Goal: Task Accomplishment & Management: Manage account settings

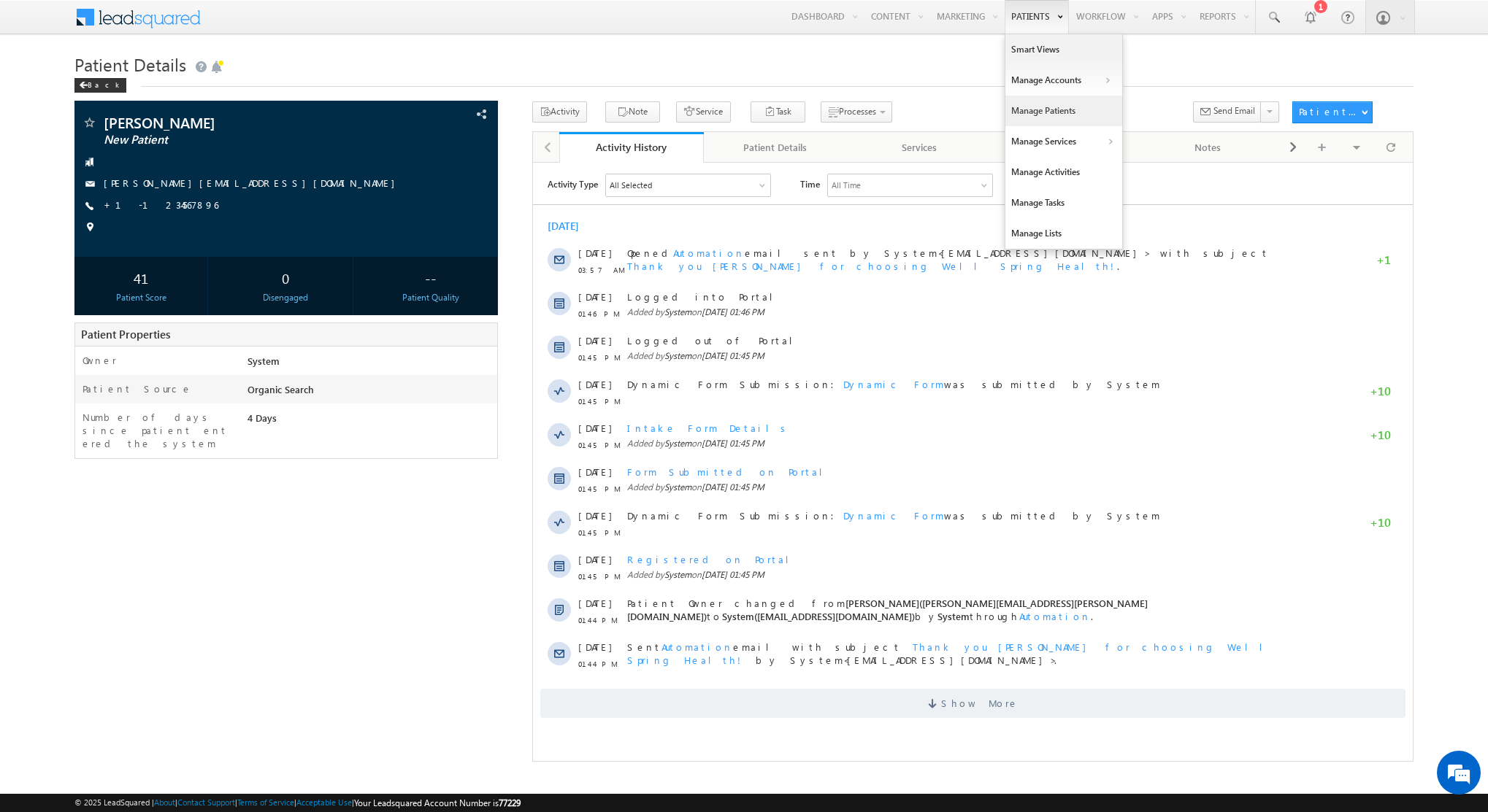
click at [1050, 108] on link "Manage Patients" at bounding box center [1063, 111] width 117 height 31
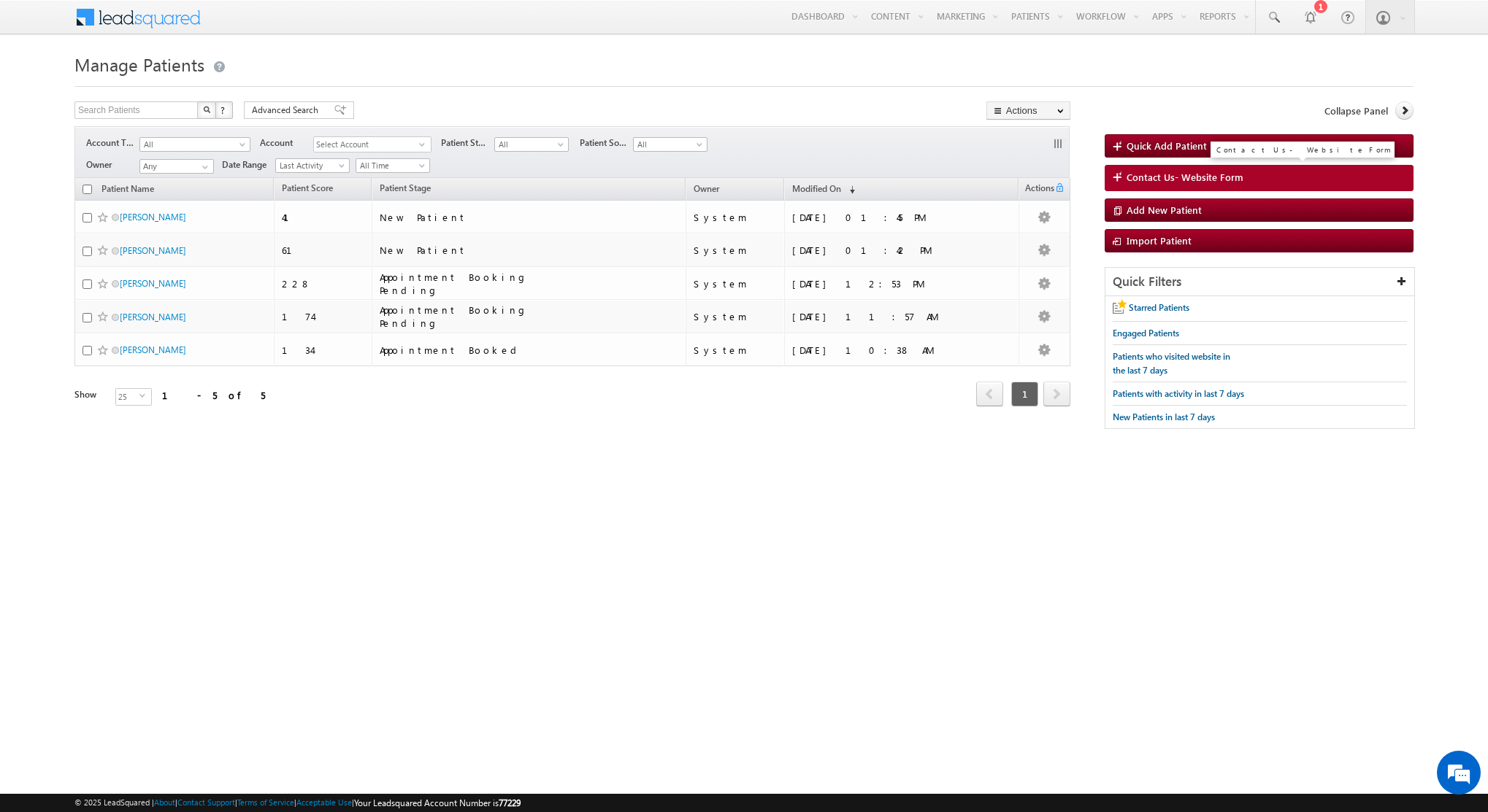
click at [1179, 177] on span "Contact Us- Website Form" at bounding box center [1184, 177] width 117 height 13
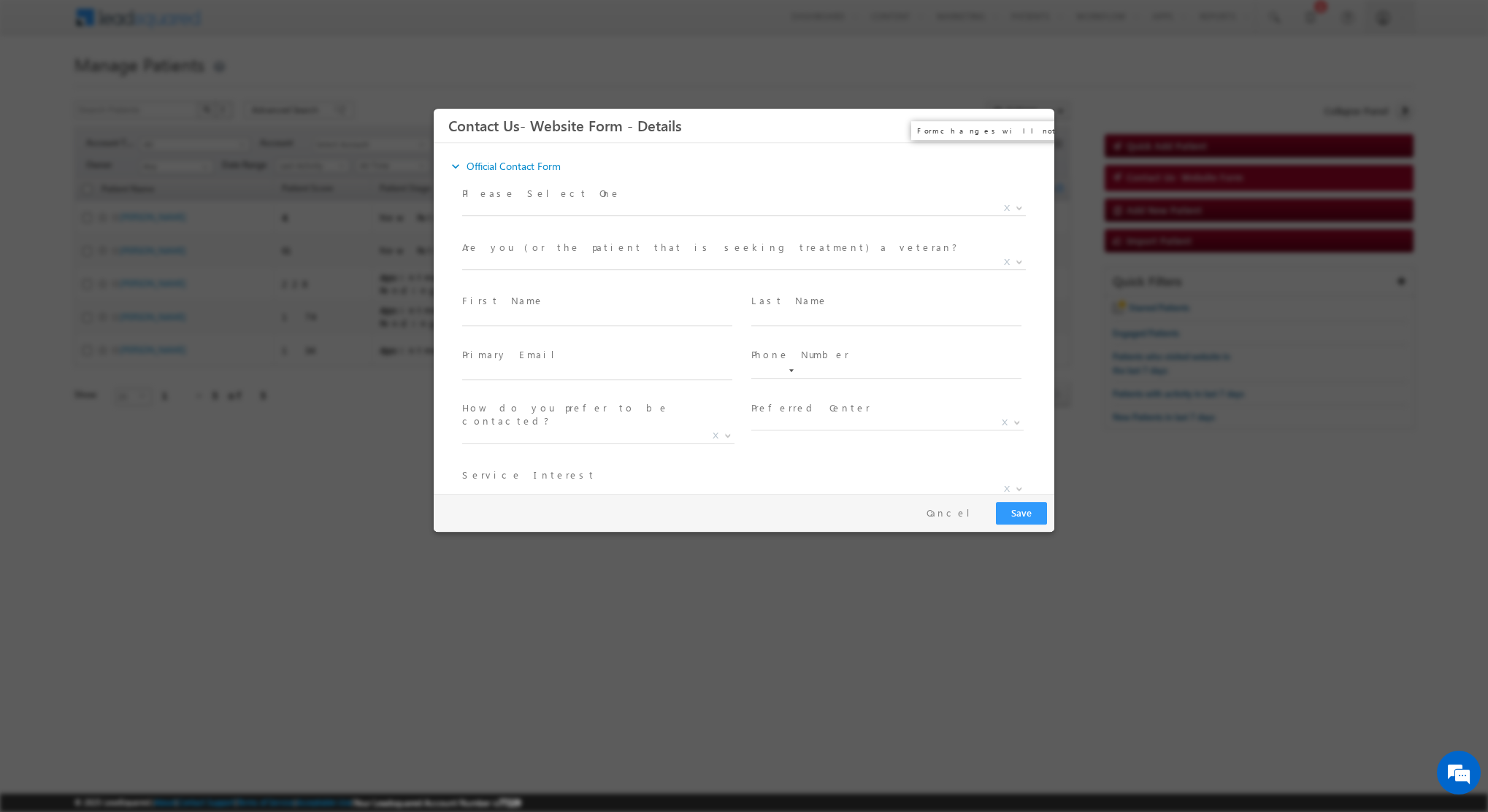
click at [1037, 121] on button "×" at bounding box center [1032, 126] width 25 height 27
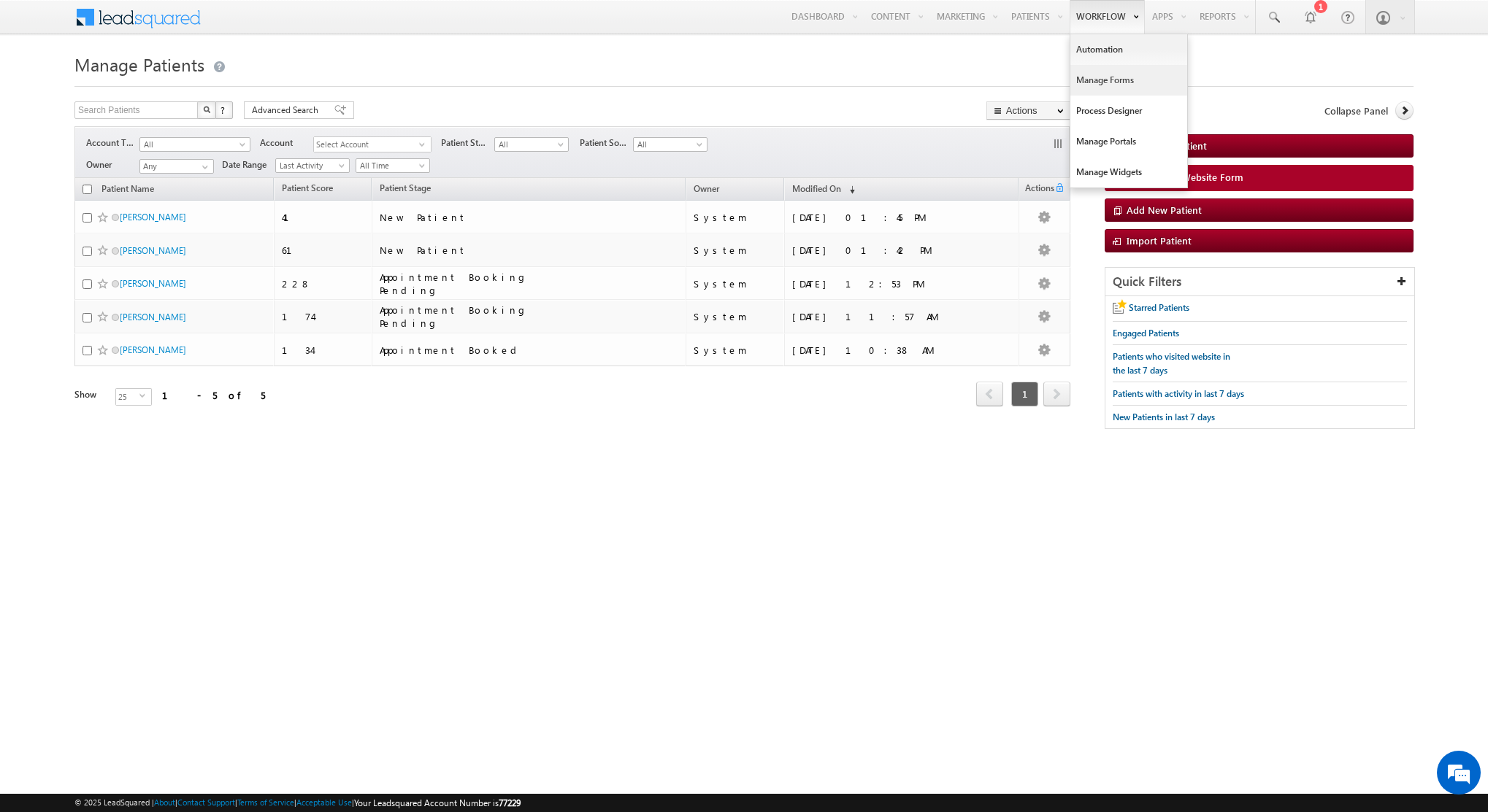
click at [1105, 75] on link "Manage Forms" at bounding box center [1128, 80] width 117 height 31
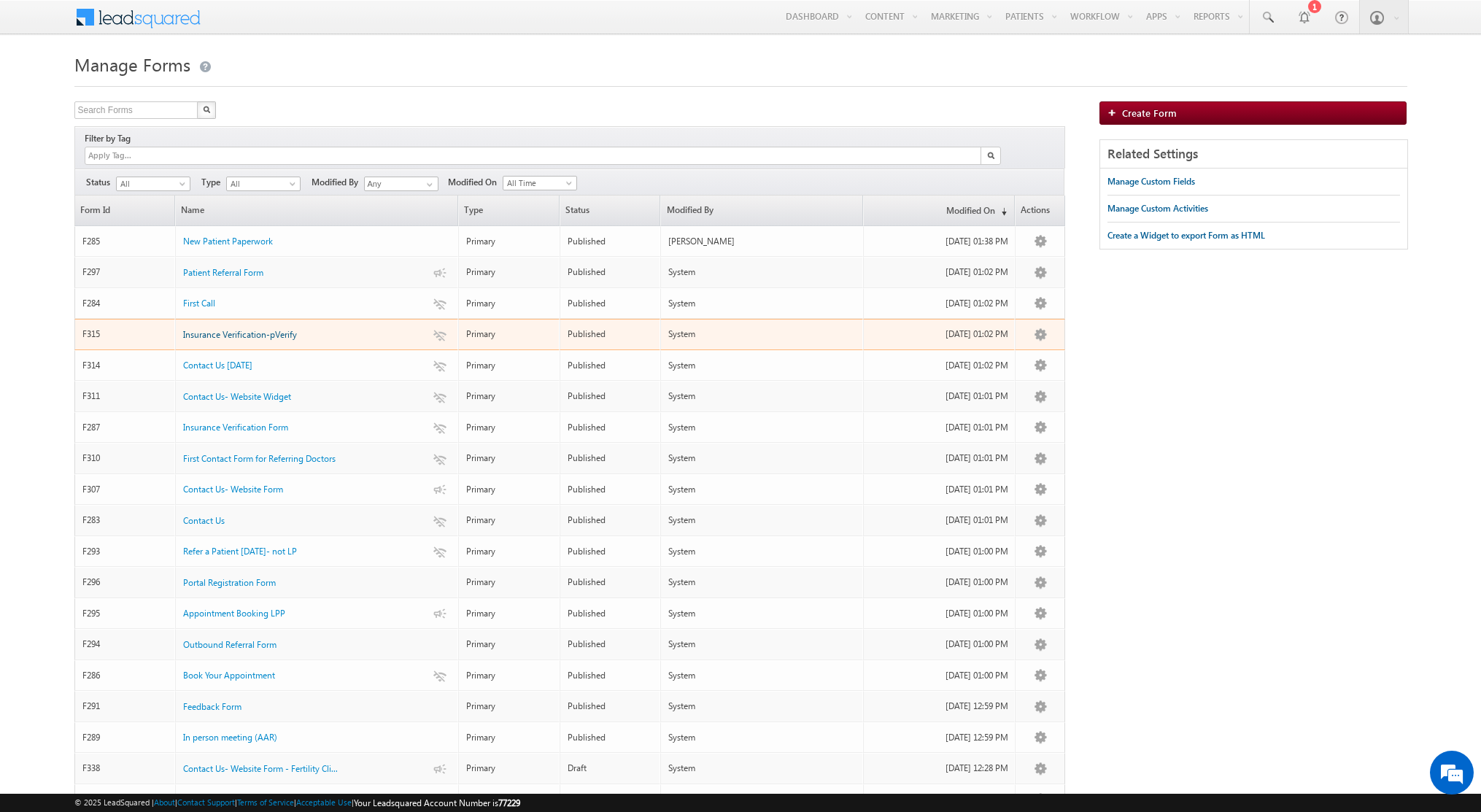
click at [246, 329] on span "Insurance Verification-pVerify" at bounding box center [240, 335] width 114 height 11
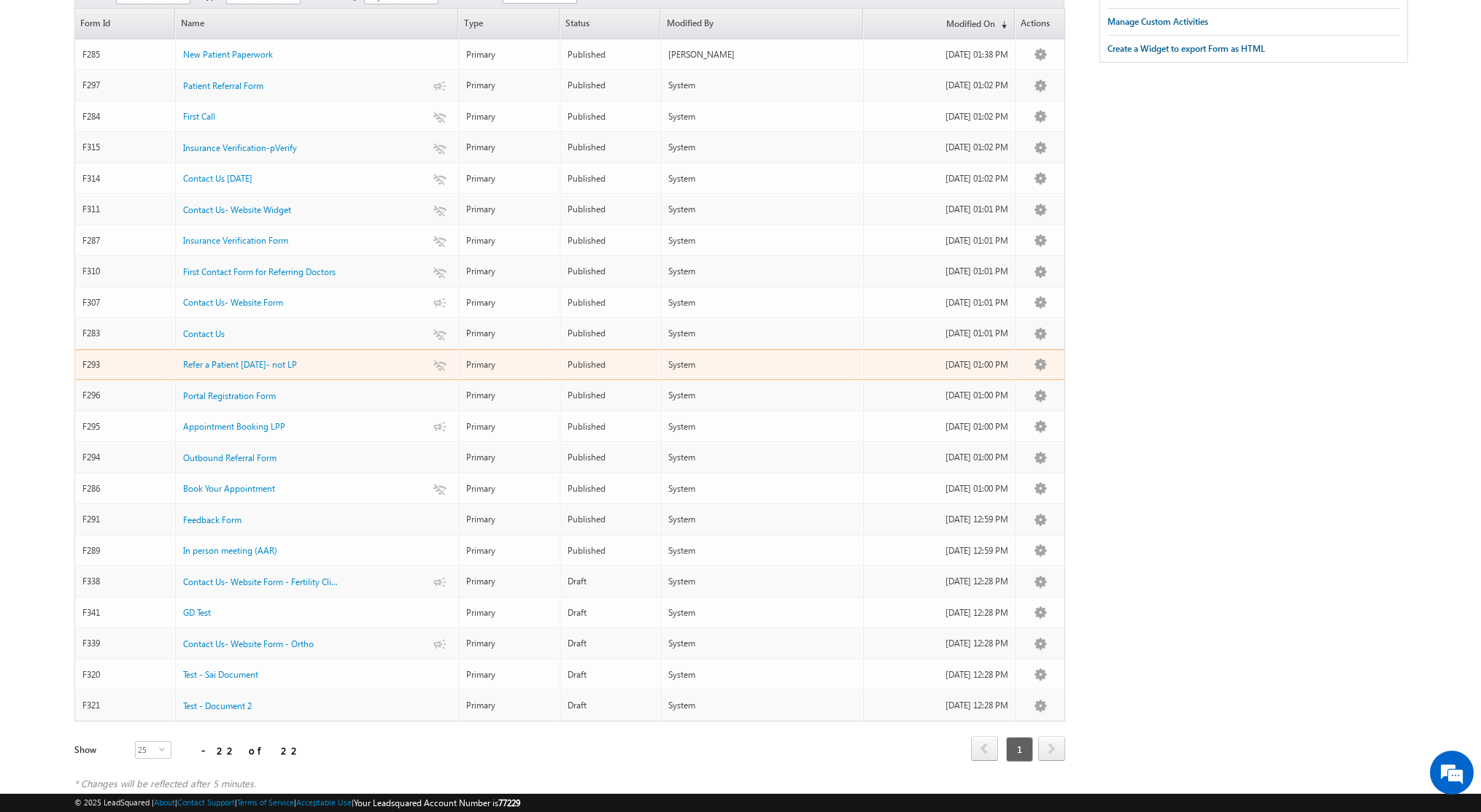
scroll to position [173, 0]
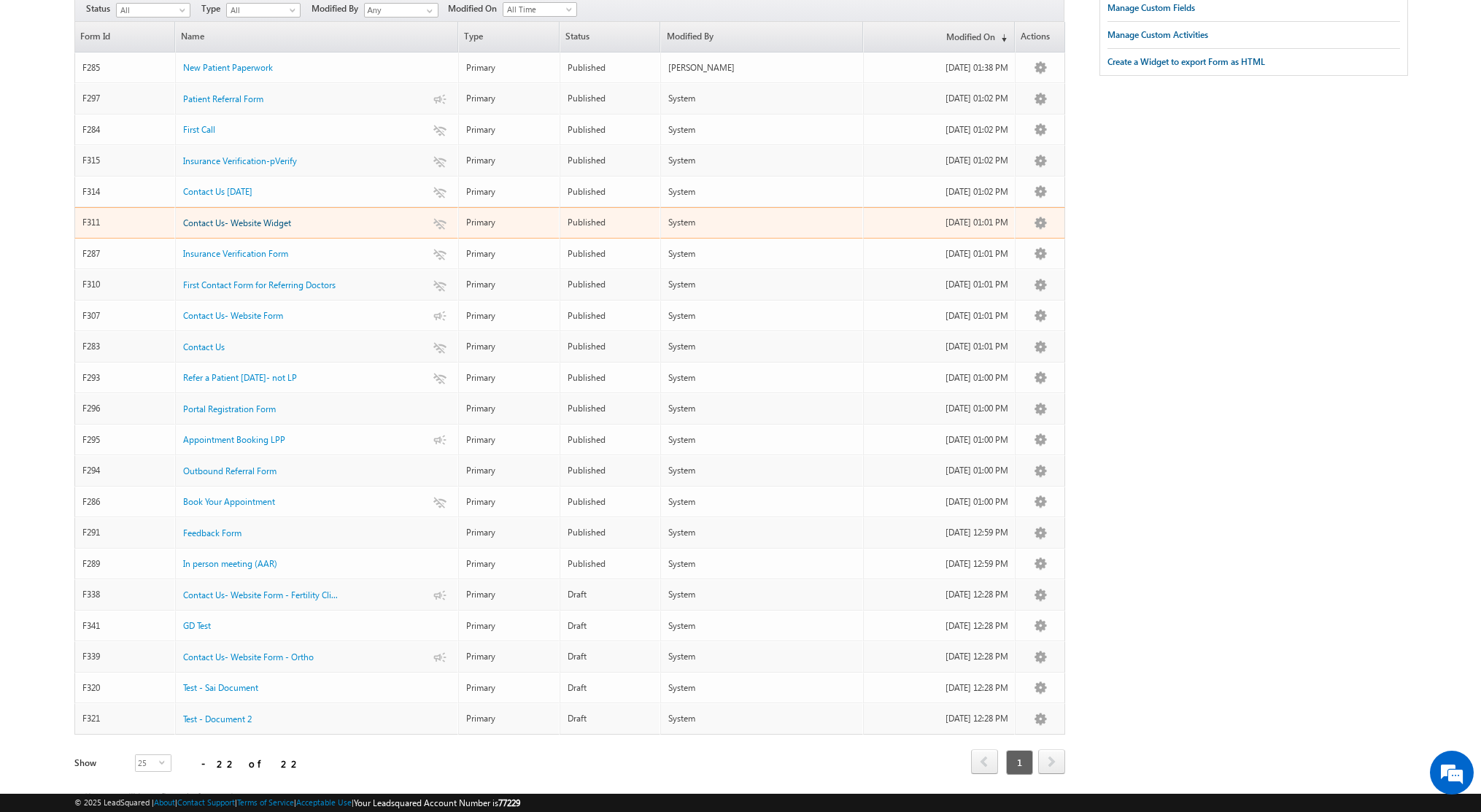
click at [254, 218] on span "Contact Us- Website Widget" at bounding box center [237, 223] width 108 height 11
